Goal: Transaction & Acquisition: Purchase product/service

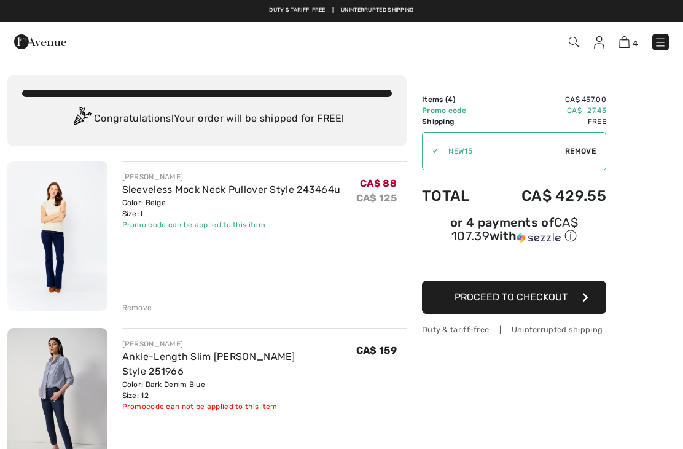
click at [50, 260] on img at bounding box center [57, 236] width 100 height 150
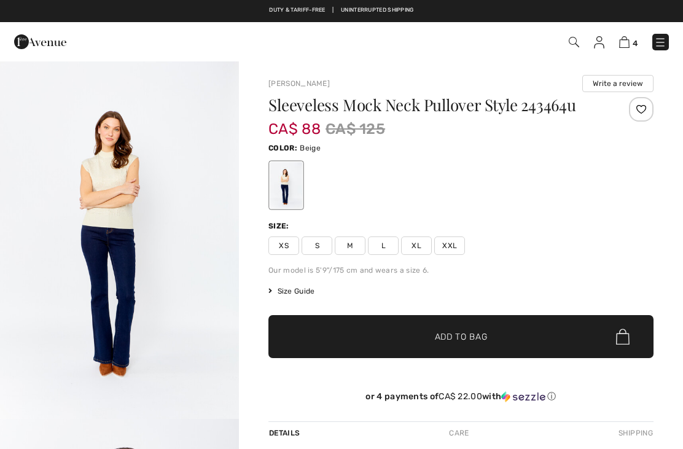
checkbox input "true"
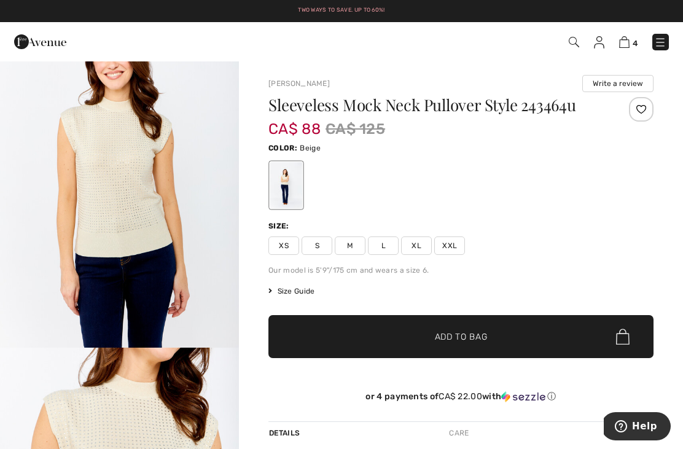
click at [624, 41] on img at bounding box center [624, 42] width 10 height 12
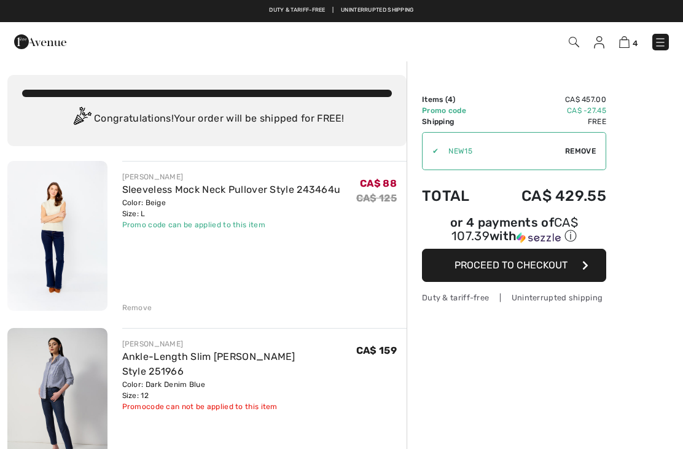
checkbox input "true"
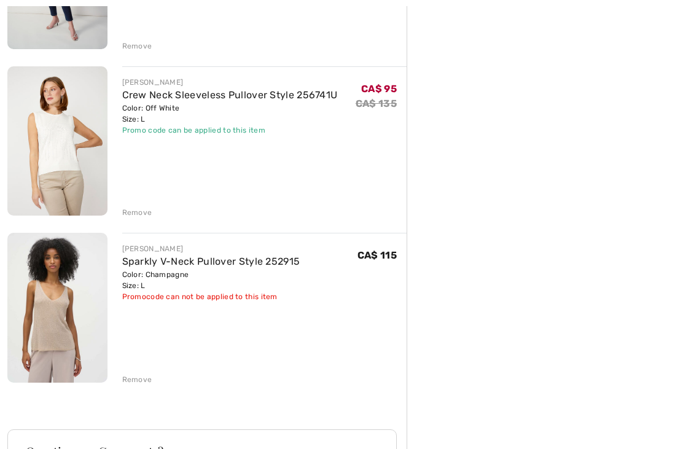
scroll to position [426, 0]
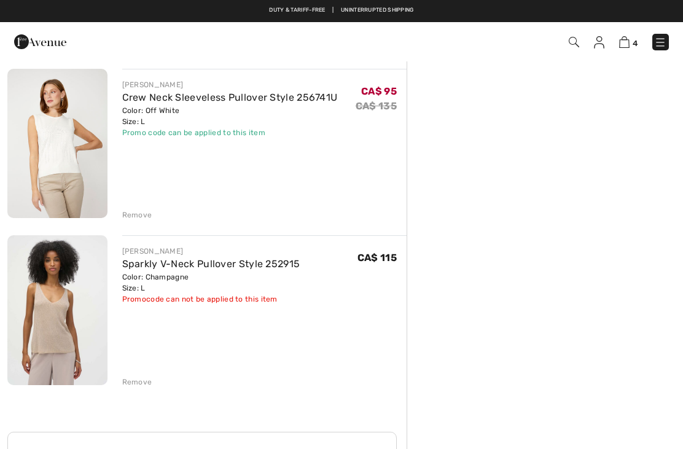
click at [72, 172] on img at bounding box center [57, 144] width 100 height 150
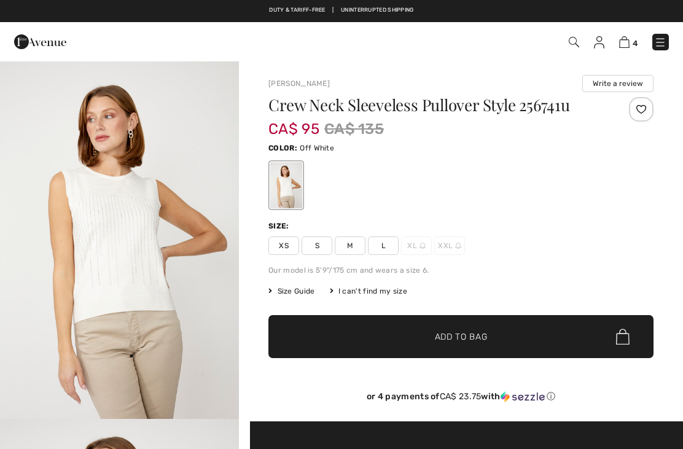
checkbox input "true"
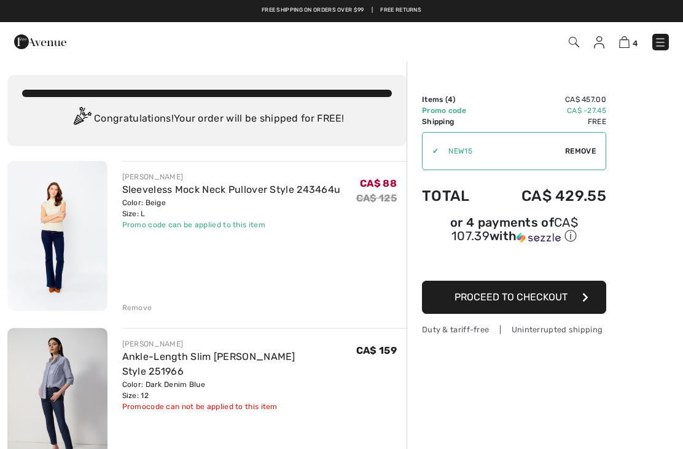
click at [45, 45] on img at bounding box center [40, 41] width 52 height 25
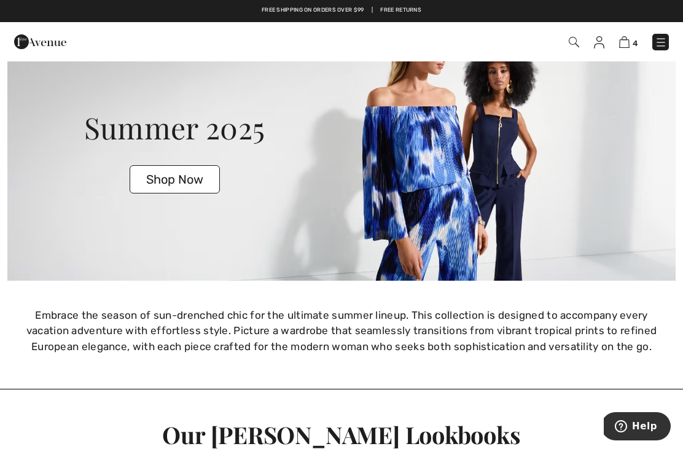
scroll to position [2086, 0]
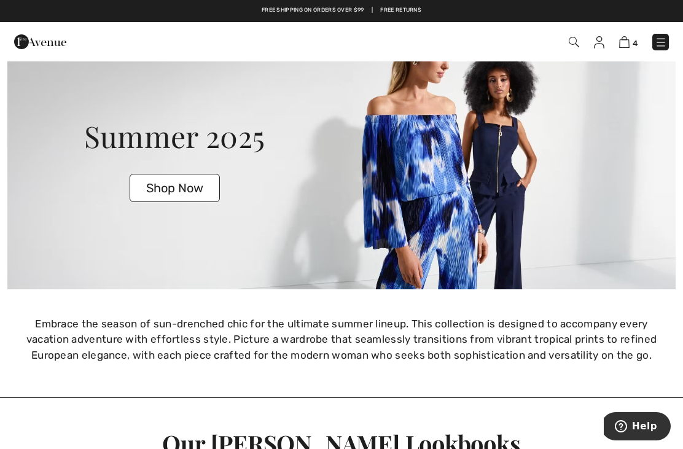
click at [182, 191] on button "Shop Now" at bounding box center [175, 188] width 90 height 28
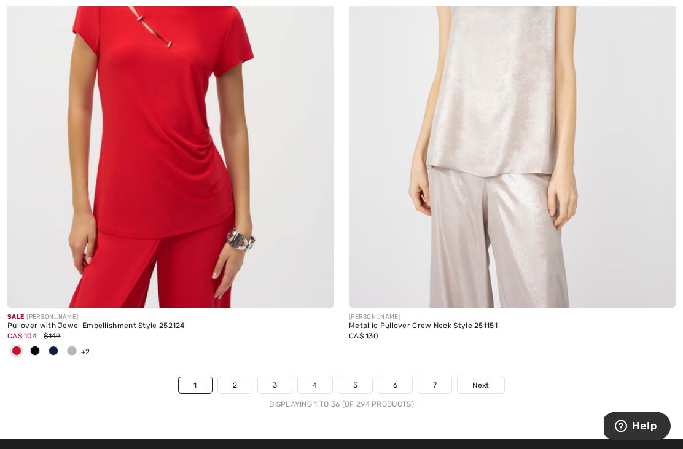
scroll to position [9909, 0]
click at [242, 377] on link "2" at bounding box center [235, 385] width 34 height 16
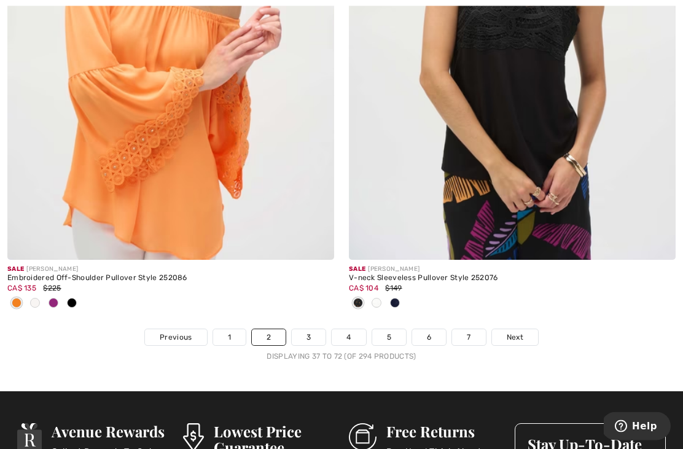
scroll to position [9978, 0]
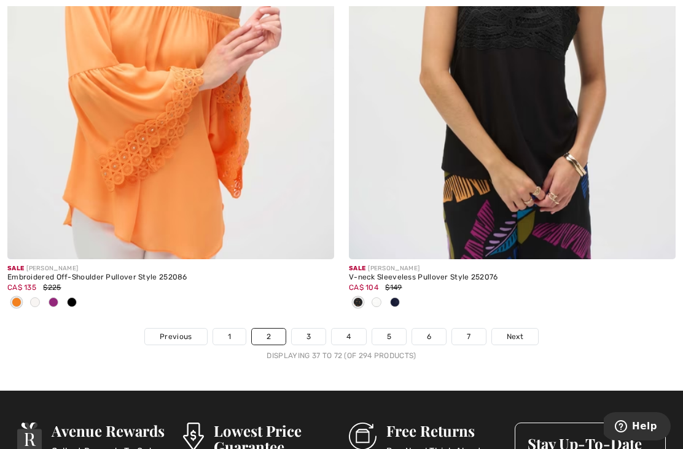
click at [315, 329] on link "3" at bounding box center [309, 337] width 34 height 16
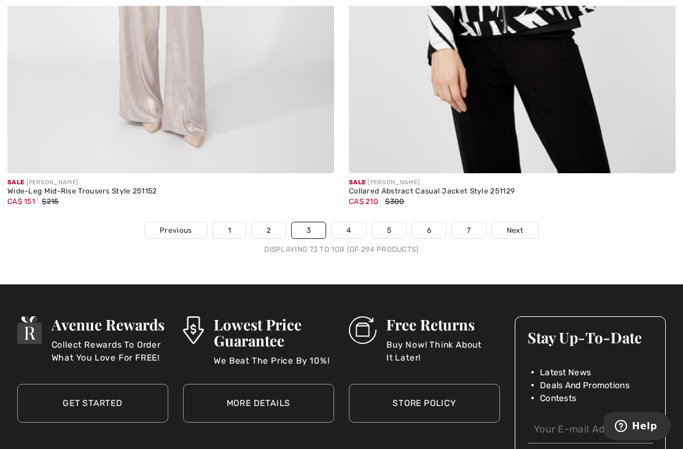
scroll to position [10064, 0]
click at [351, 222] on link "4" at bounding box center [349, 230] width 34 height 16
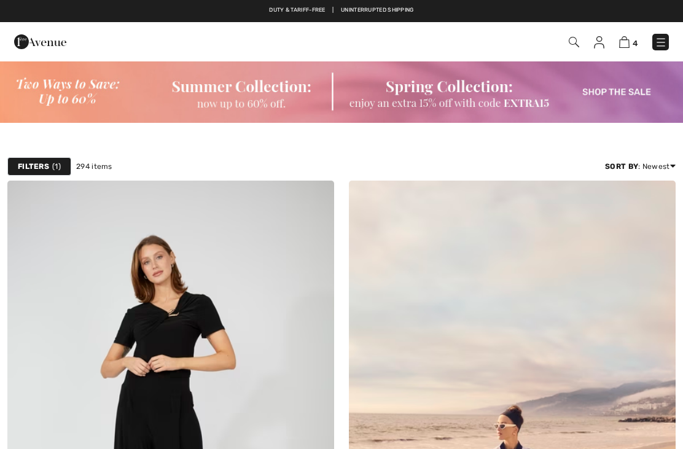
checkbox input "true"
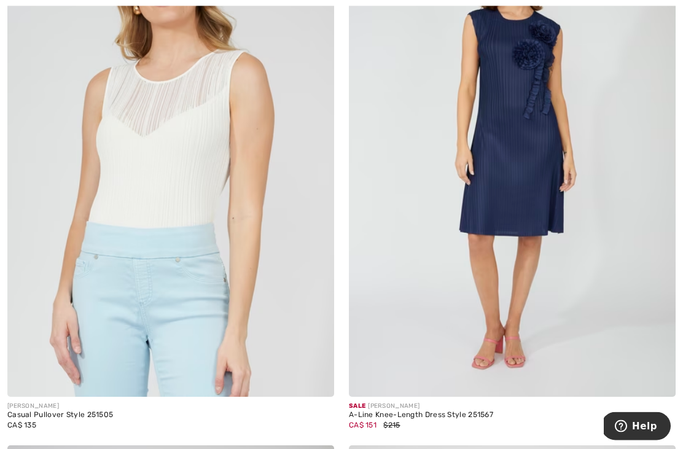
scroll to position [813, 0]
click at [85, 257] on img at bounding box center [170, 152] width 327 height 490
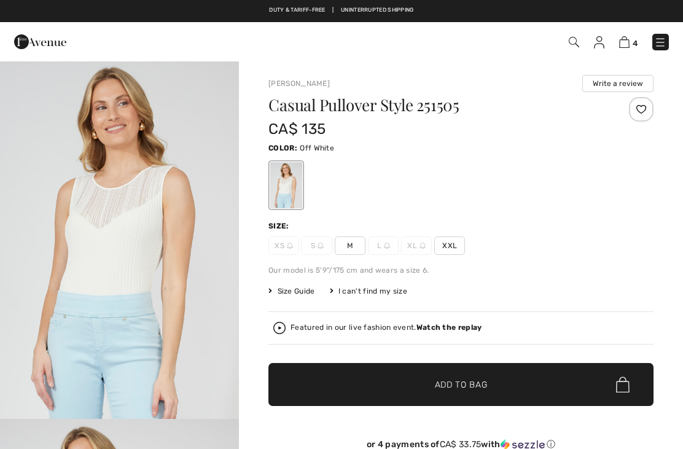
checkbox input "true"
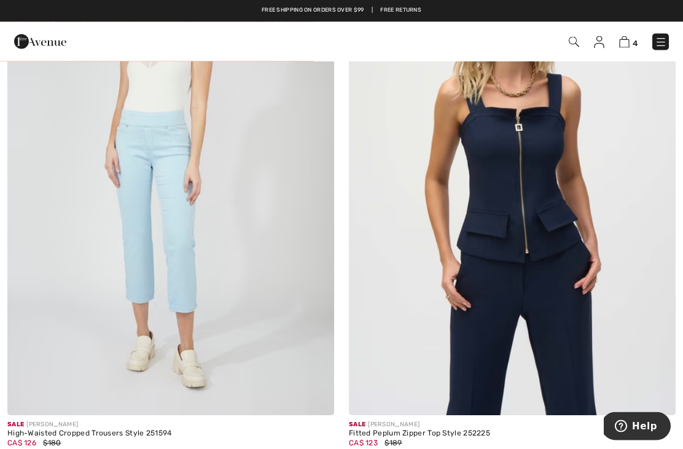
scroll to position [1331, 0]
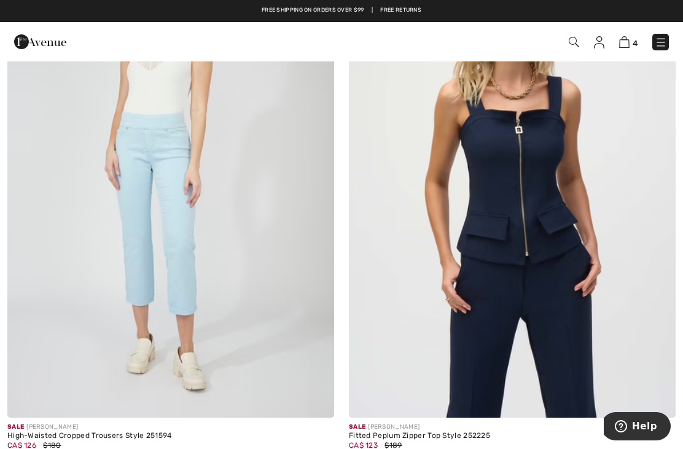
click at [510, 246] on img at bounding box center [512, 173] width 327 height 490
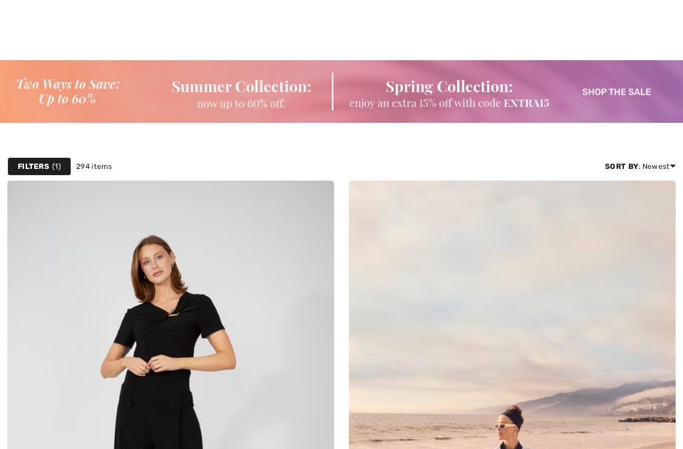
scroll to position [1613, 0]
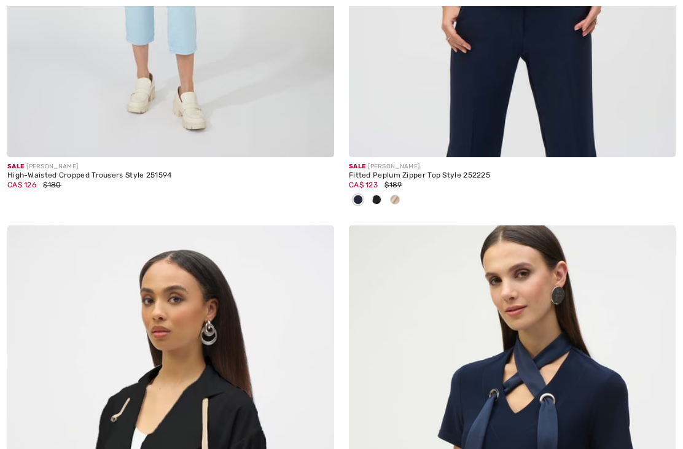
checkbox input "true"
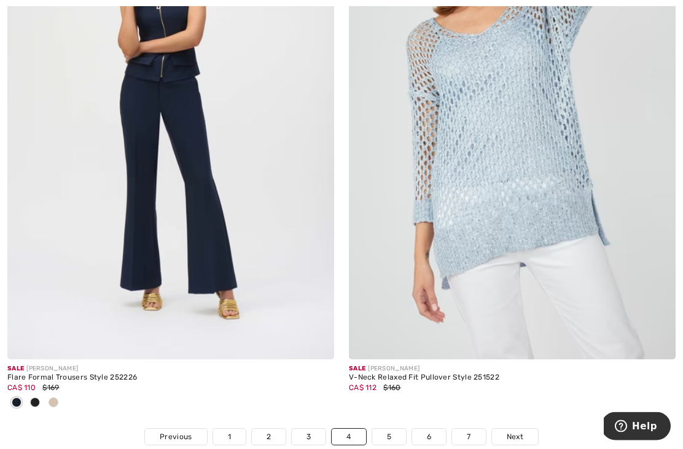
scroll to position [9878, 0]
click at [381, 428] on link "5" at bounding box center [389, 436] width 34 height 16
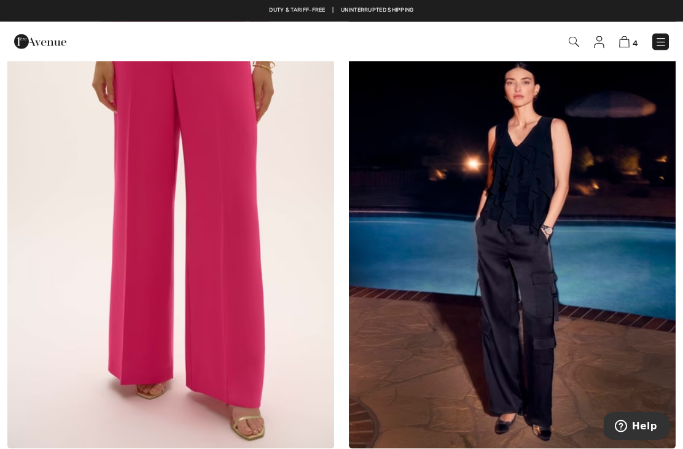
scroll to position [222, 0]
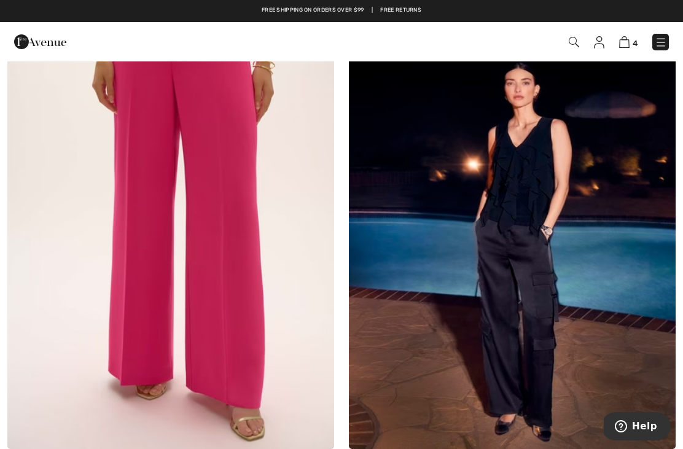
click at [522, 317] on img at bounding box center [512, 204] width 327 height 490
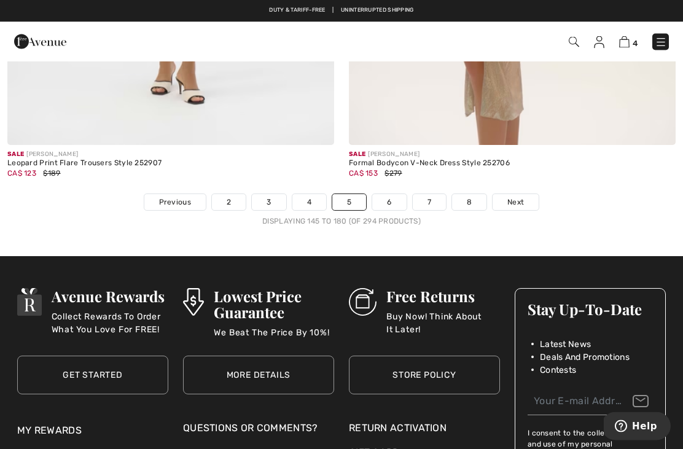
scroll to position [10072, 0]
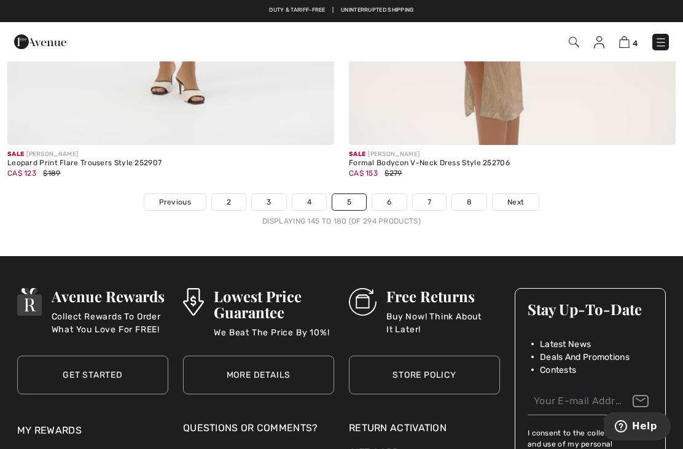
click at [389, 194] on link "6" at bounding box center [389, 202] width 34 height 16
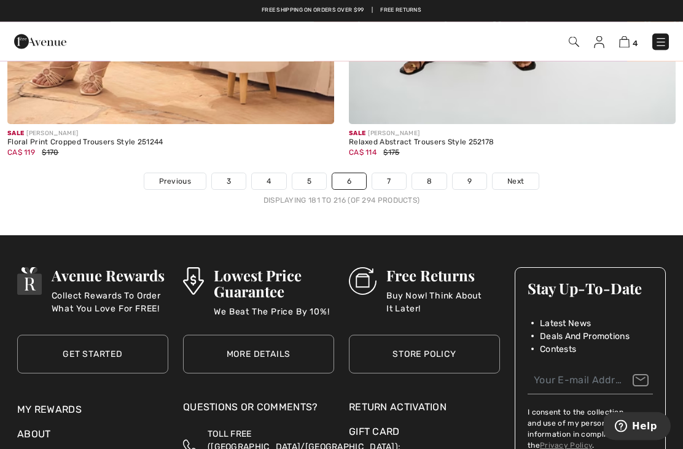
scroll to position [10051, 0]
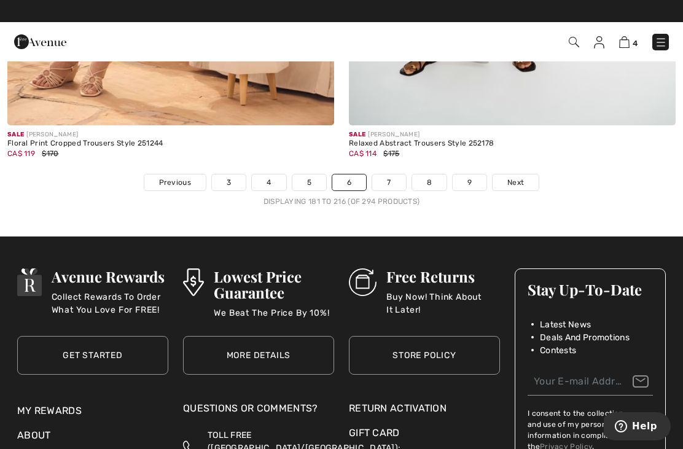
click at [389, 176] on link "7" at bounding box center [388, 182] width 33 height 16
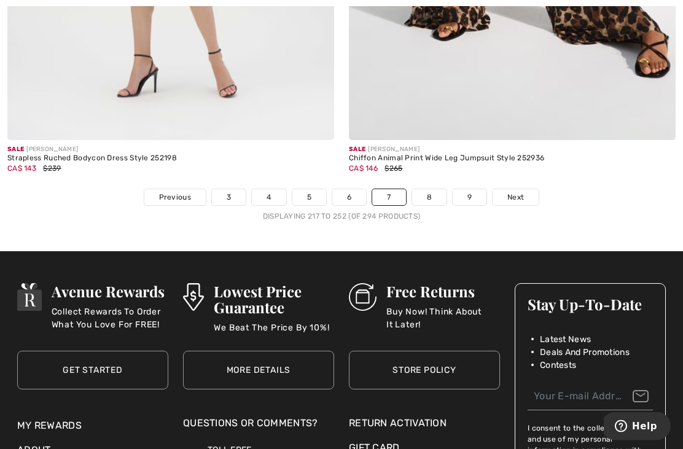
scroll to position [9998, 0]
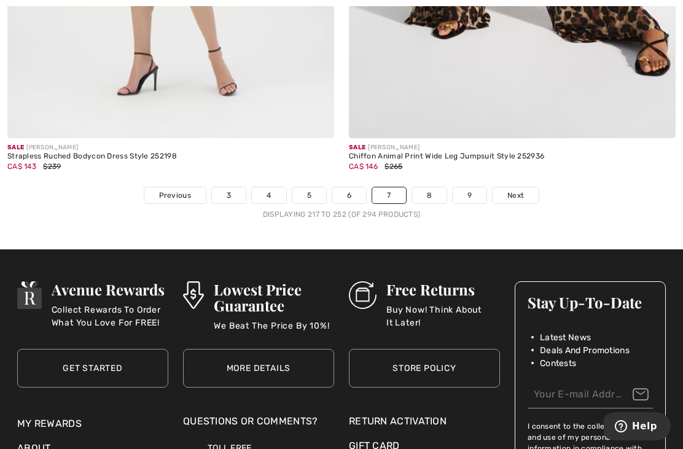
click at [432, 187] on link "8" at bounding box center [429, 195] width 34 height 16
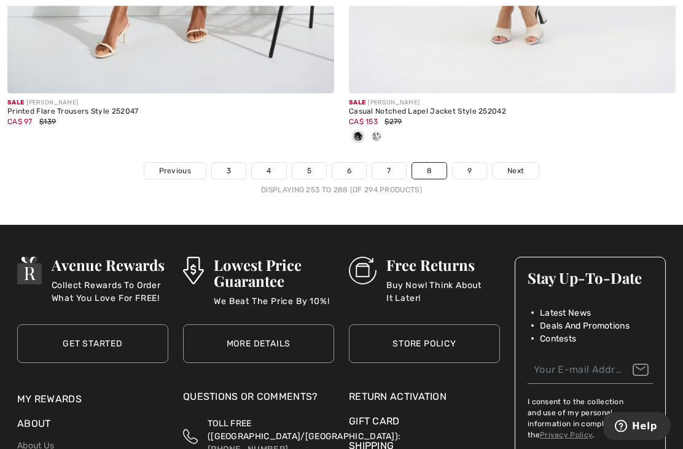
scroll to position [10002, 0]
click at [466, 163] on link "9" at bounding box center [470, 171] width 34 height 16
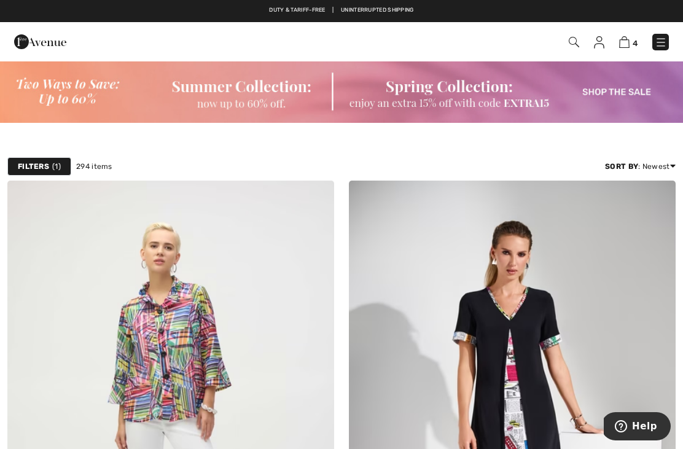
click at [624, 41] on img at bounding box center [624, 42] width 10 height 12
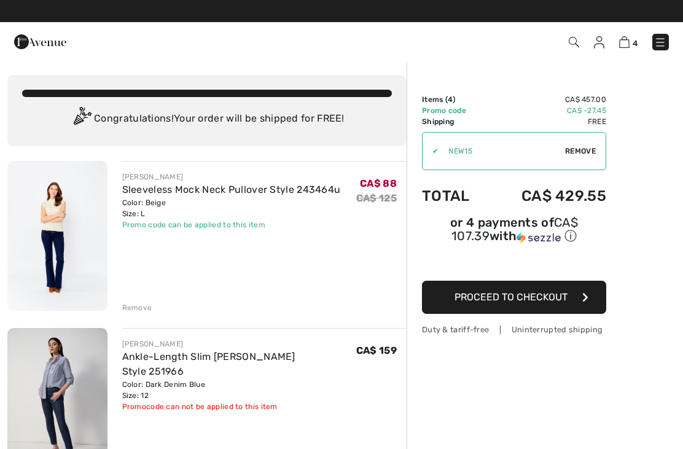
click at [581, 151] on span "Remove" at bounding box center [580, 151] width 31 height 11
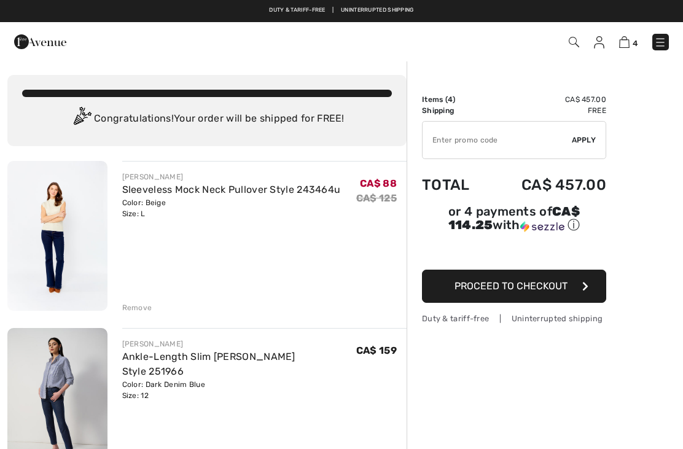
click at [459, 136] on input "TEXT" at bounding box center [497, 140] width 149 height 37
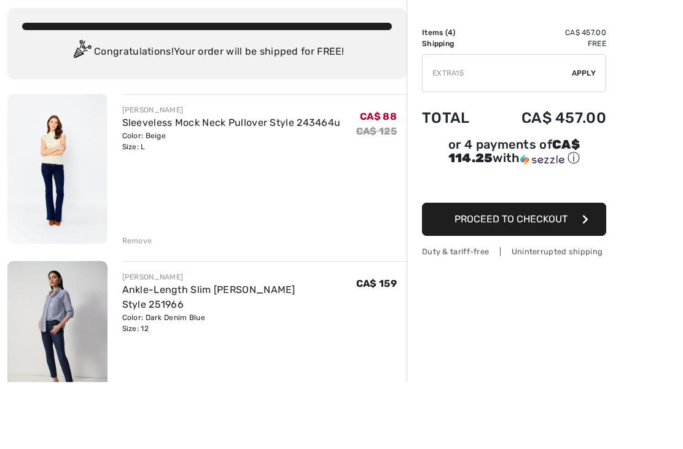
type input "EXTRA15"
click at [583, 135] on span "Apply" at bounding box center [584, 140] width 25 height 11
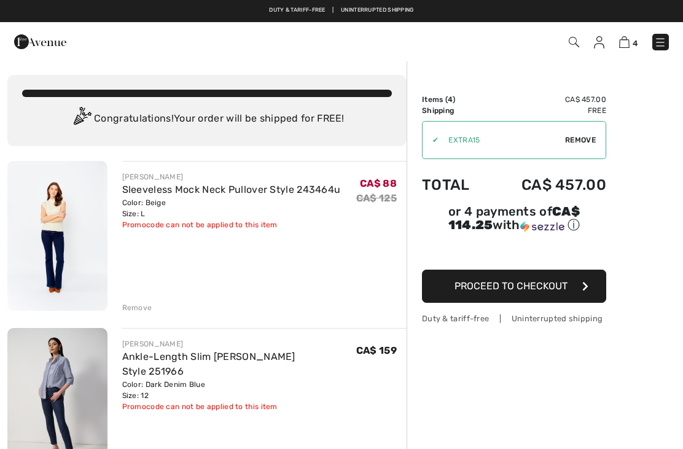
click at [579, 138] on span "Remove" at bounding box center [580, 140] width 31 height 11
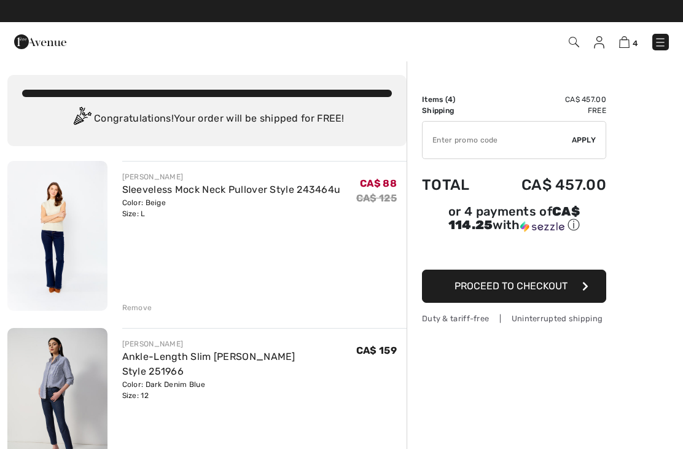
click at [483, 138] on input "TEXT" at bounding box center [497, 140] width 149 height 37
click at [589, 136] on span "Apply" at bounding box center [584, 140] width 25 height 11
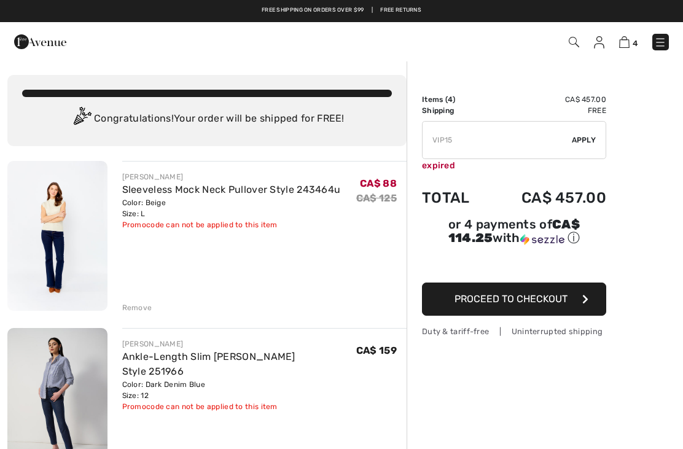
click at [469, 140] on input "TEXT" at bounding box center [497, 140] width 149 height 37
type input "V"
type input "NEW15"
click at [582, 140] on span "Apply" at bounding box center [584, 140] width 25 height 11
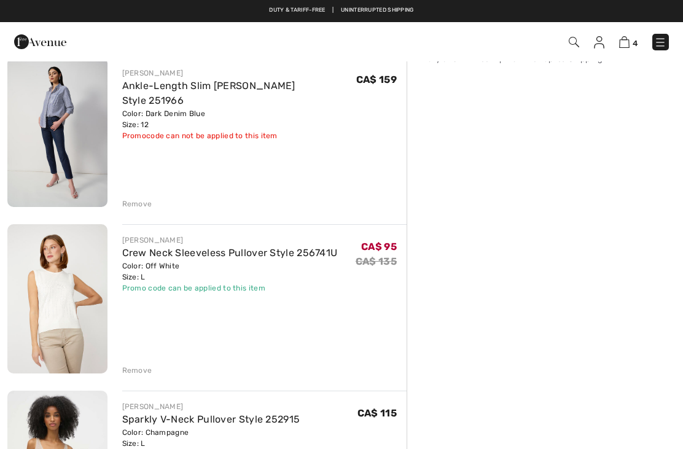
scroll to position [270, 0]
click at [57, 163] on img at bounding box center [57, 133] width 100 height 150
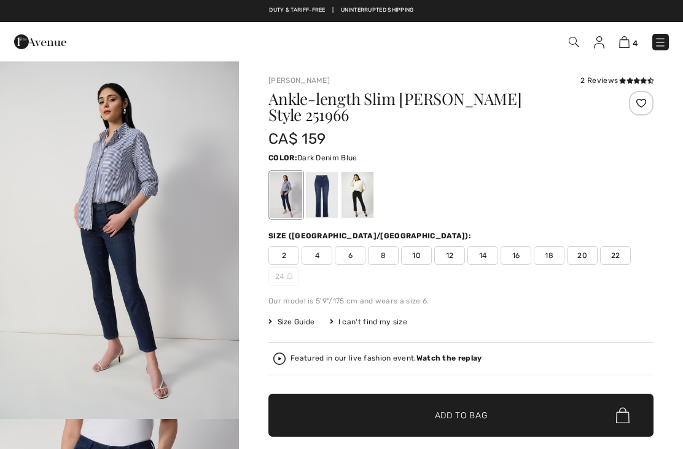
checkbox input "true"
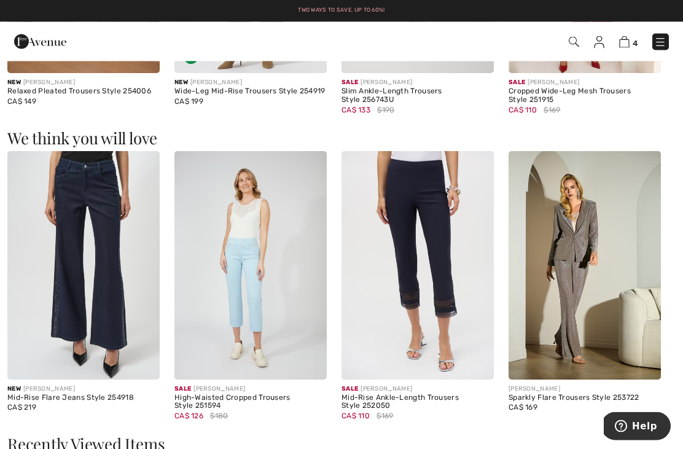
scroll to position [1422, 0]
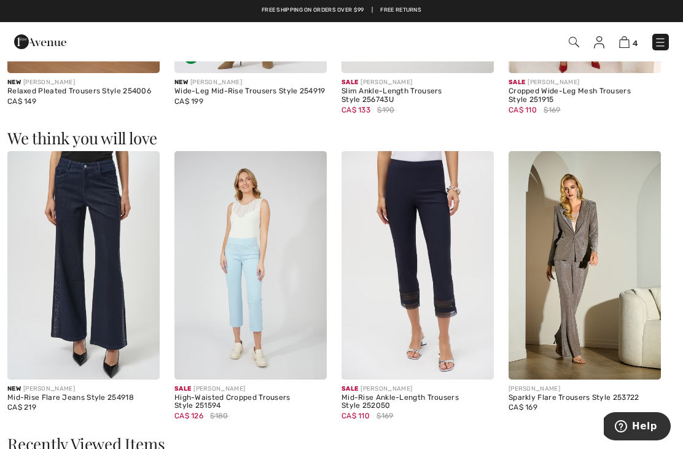
click at [93, 263] on img at bounding box center [83, 265] width 152 height 229
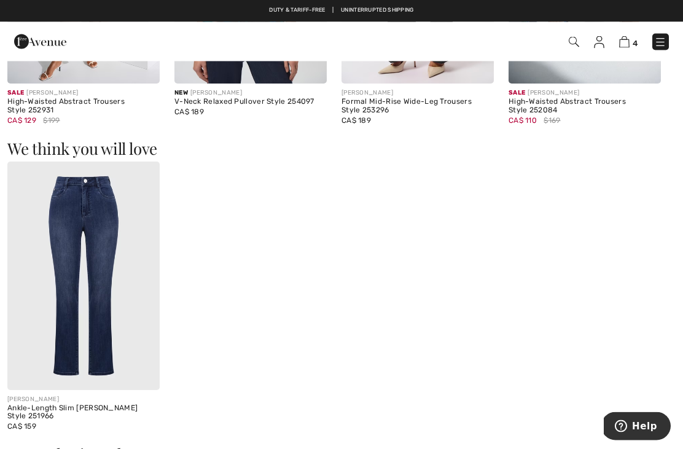
scroll to position [934, 0]
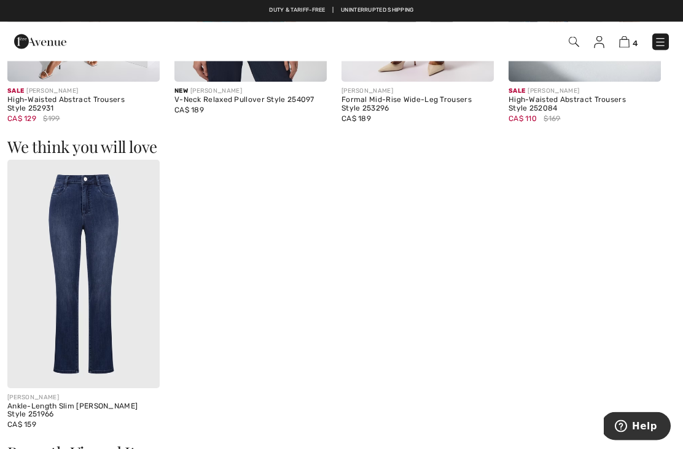
click at [81, 311] on img at bounding box center [83, 274] width 152 height 229
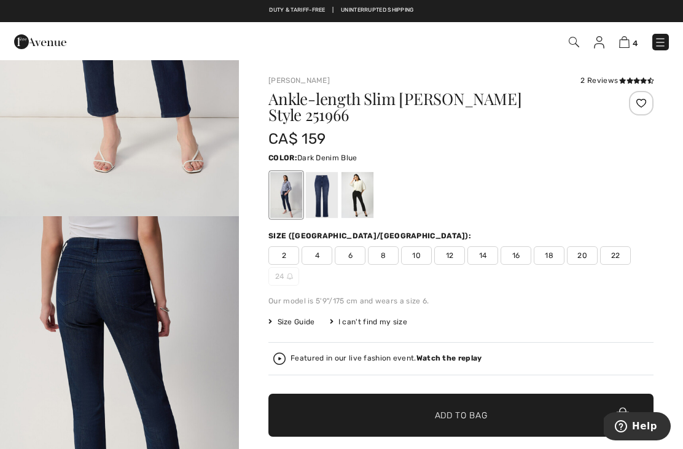
scroll to position [544, 0]
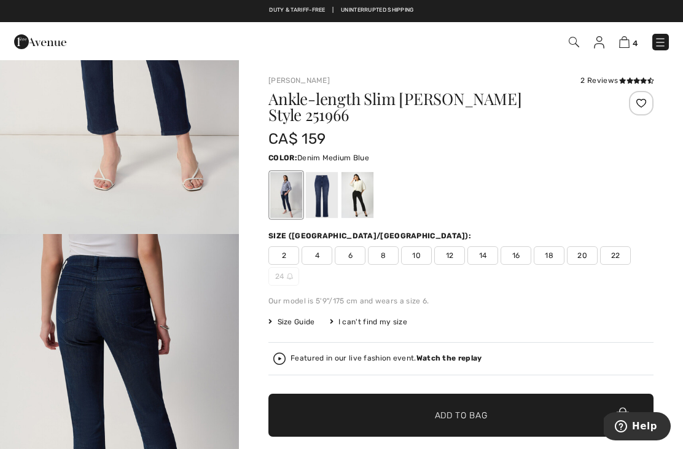
click at [312, 196] on div at bounding box center [322, 195] width 32 height 46
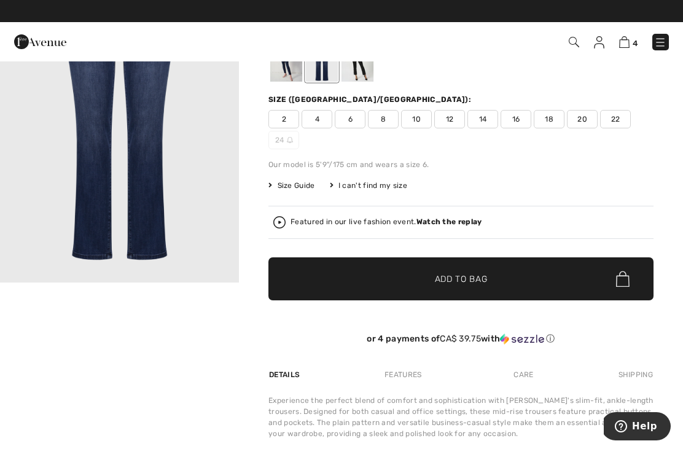
scroll to position [0, 0]
